Goal: Task Accomplishment & Management: Complete application form

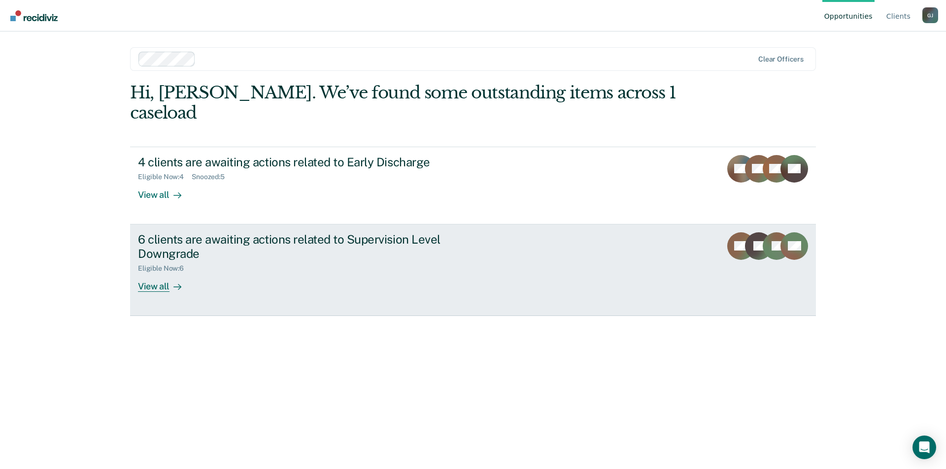
click at [150, 273] on div "View all" at bounding box center [165, 282] width 55 height 19
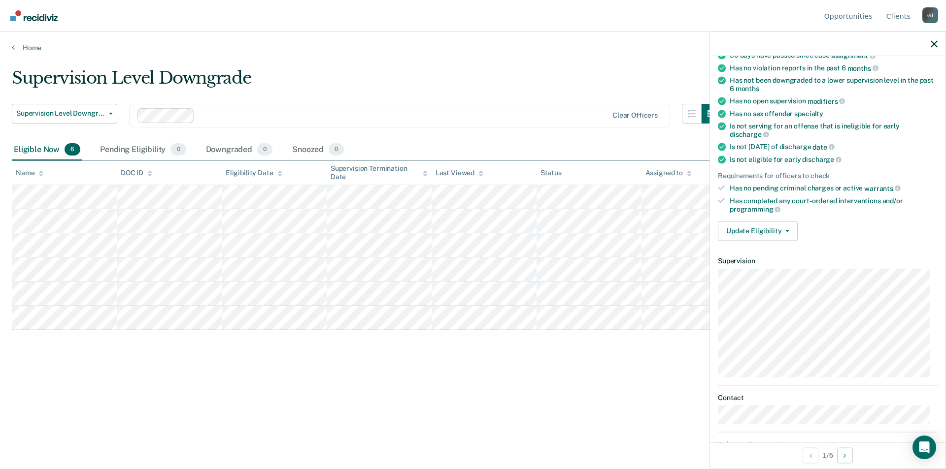
scroll to position [98, 0]
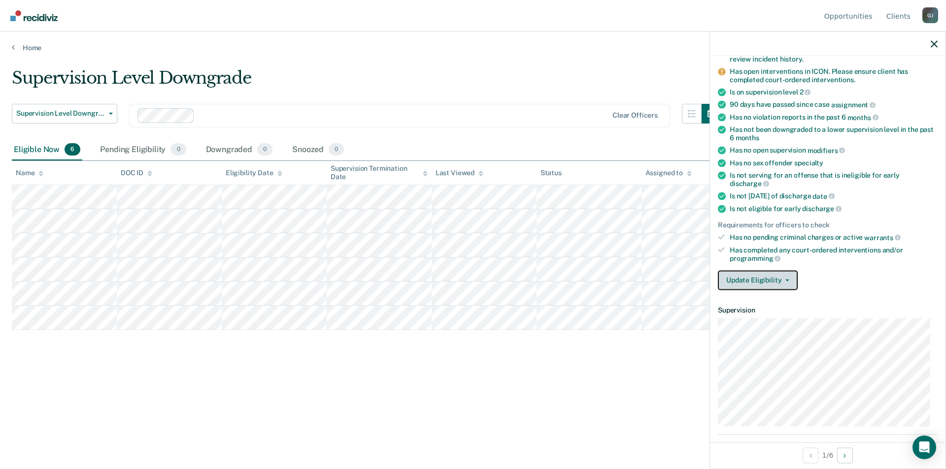
click at [786, 280] on icon "button" at bounding box center [787, 280] width 4 height 2
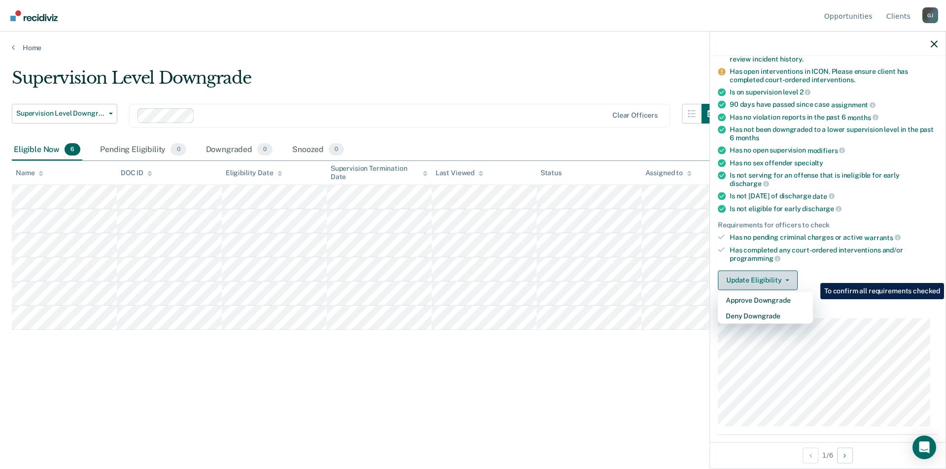
click at [786, 280] on icon "button" at bounding box center [787, 280] width 4 height 2
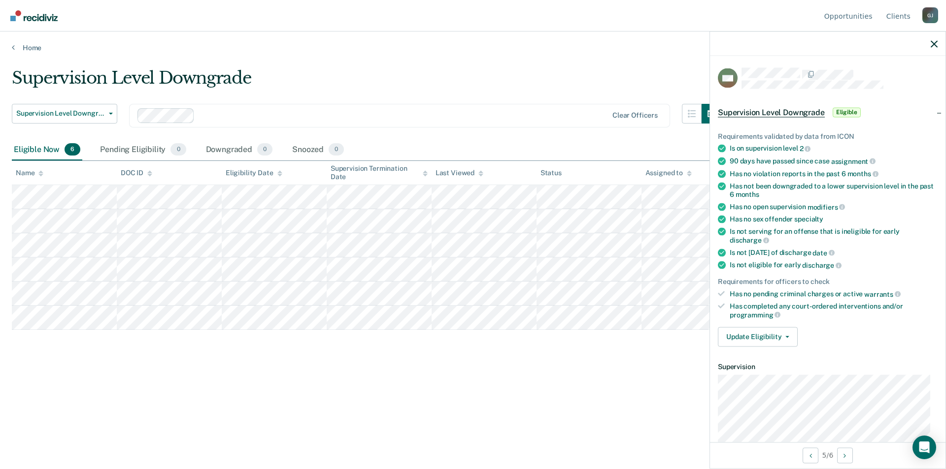
scroll to position [49, 0]
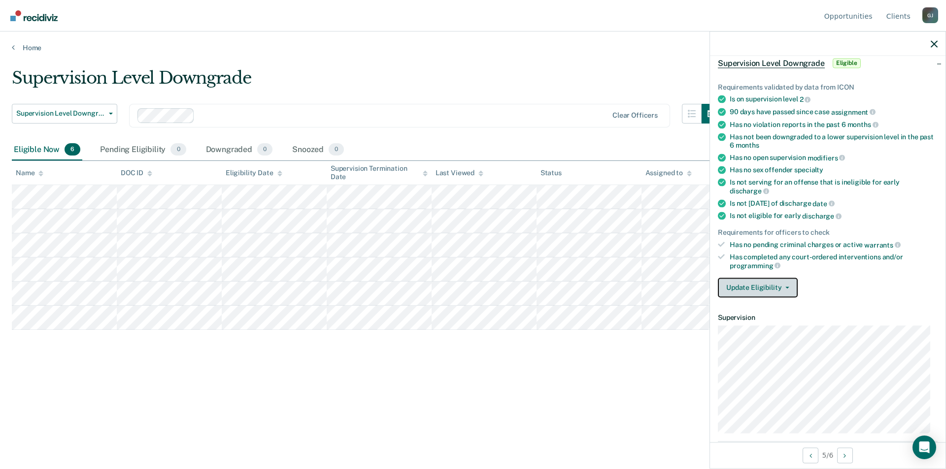
click at [775, 287] on button "Update Eligibility" at bounding box center [758, 288] width 80 height 20
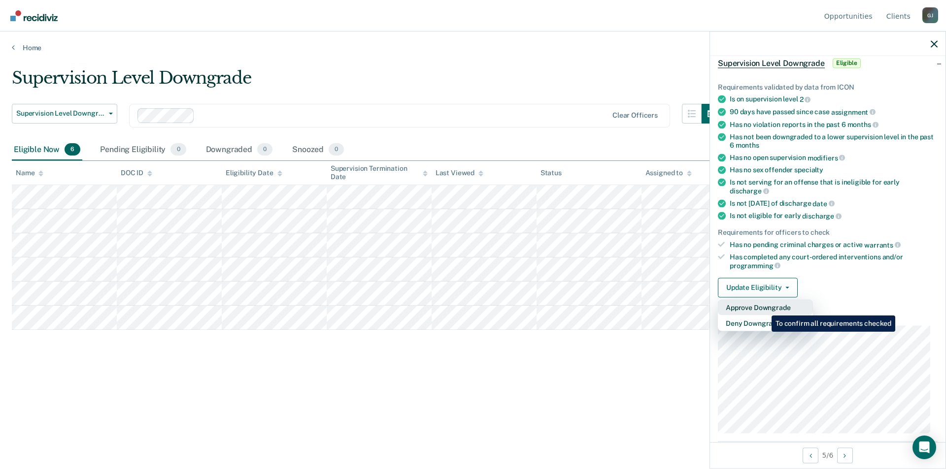
click at [764, 308] on button "Approve Downgrade" at bounding box center [765, 307] width 95 height 16
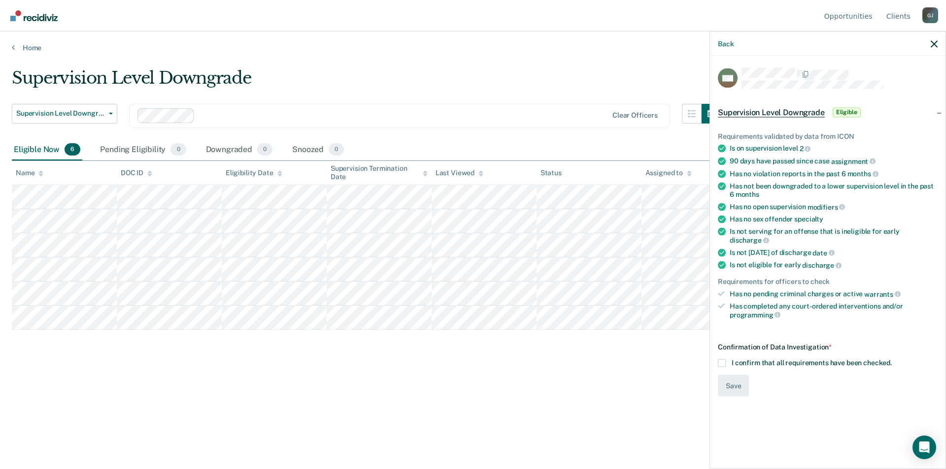
click at [722, 359] on span at bounding box center [722, 363] width 8 height 8
click at [891, 359] on input "I confirm that all requirements have been checked." at bounding box center [891, 359] width 0 height 0
click at [731, 377] on button "Save" at bounding box center [733, 386] width 31 height 22
